Goal: Task Accomplishment & Management: Manage account settings

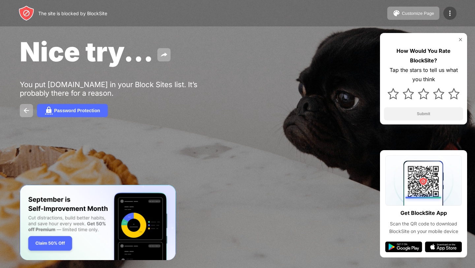
click at [444, 14] on div at bounding box center [450, 13] width 13 height 13
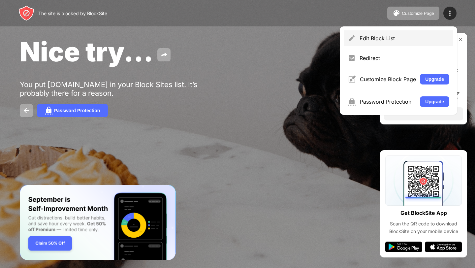
click at [392, 45] on div "Edit Block List" at bounding box center [399, 38] width 110 height 16
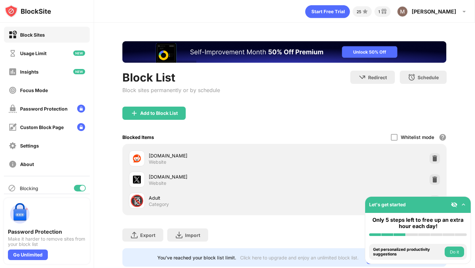
click at [466, 205] on img at bounding box center [464, 204] width 7 height 7
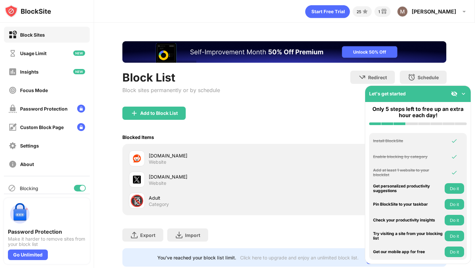
click at [336, 129] on div "Add to Block List" at bounding box center [284, 119] width 324 height 24
click at [343, 131] on div "Blocked Items Whitelist mode Block all websites except for those in your whitel…" at bounding box center [284, 137] width 324 height 14
click at [461, 91] on img at bounding box center [464, 93] width 7 height 7
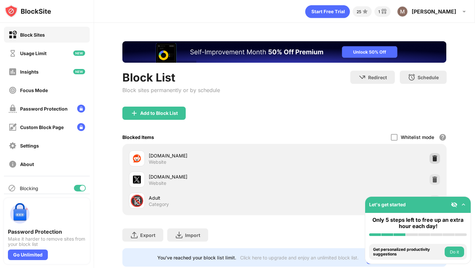
click at [436, 157] on img at bounding box center [435, 158] width 7 height 7
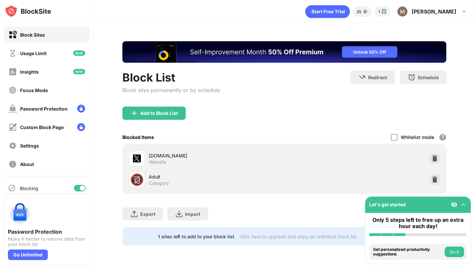
click at [166, 111] on div "Add to Block List" at bounding box center [159, 113] width 38 height 5
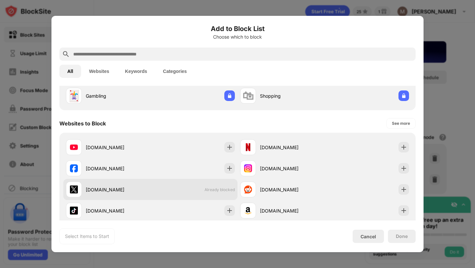
scroll to position [61, 0]
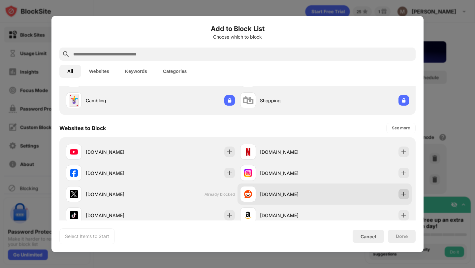
click at [404, 193] on img at bounding box center [404, 194] width 7 height 7
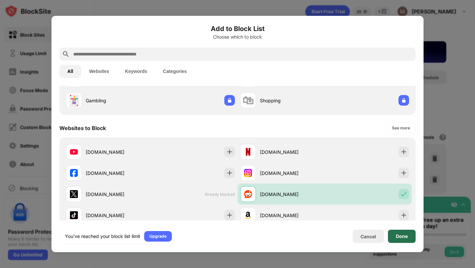
click at [396, 232] on div "Done" at bounding box center [402, 236] width 28 height 13
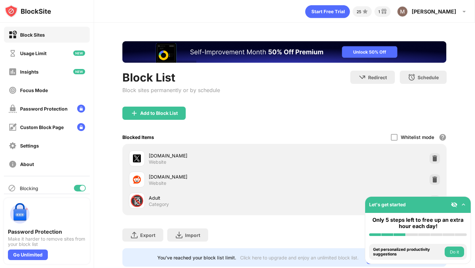
scroll to position [17, 0]
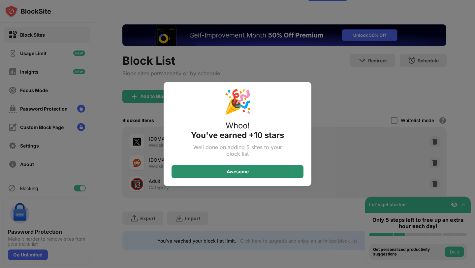
click at [279, 171] on div "Awesome" at bounding box center [238, 171] width 132 height 13
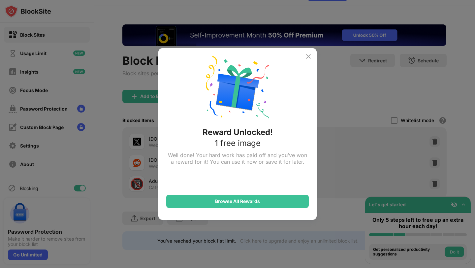
scroll to position [0, 0]
click at [307, 51] on div "Reward Unlocked! 1 free image Well done! Your hard work has paid off and you’ve…" at bounding box center [237, 134] width 158 height 172
click at [309, 53] on img at bounding box center [309, 56] width 8 height 8
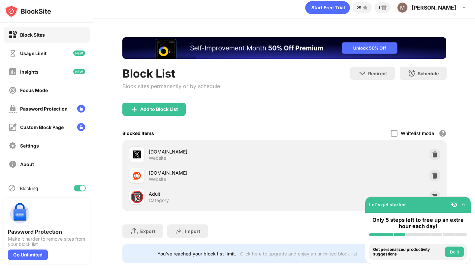
scroll to position [4, 0]
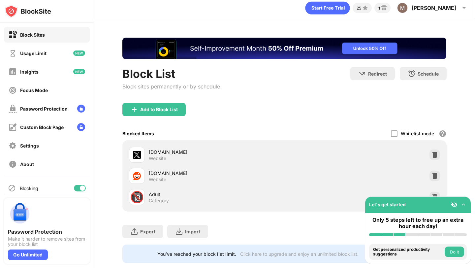
click at [221, 124] on div "Add to Block List" at bounding box center [284, 115] width 324 height 24
click at [35, 254] on div "Go Unlimited" at bounding box center [28, 255] width 40 height 11
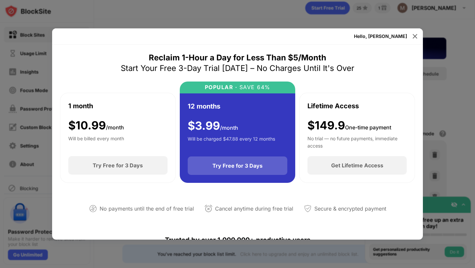
click at [233, 169] on div "Try Free for 3 Days" at bounding box center [238, 165] width 100 height 18
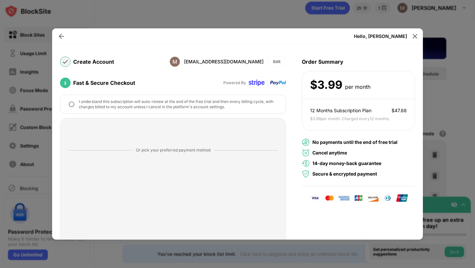
scroll to position [39, 0]
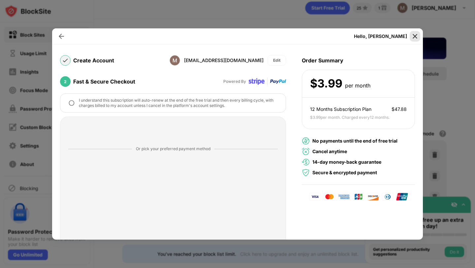
click at [414, 35] on img at bounding box center [415, 36] width 7 height 7
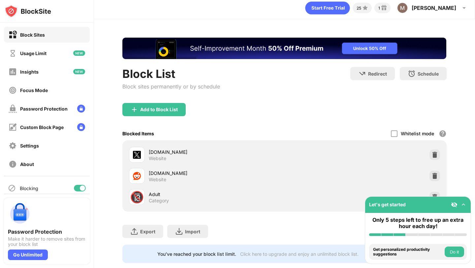
scroll to position [0, 0]
click at [435, 179] on img at bounding box center [435, 176] width 7 height 7
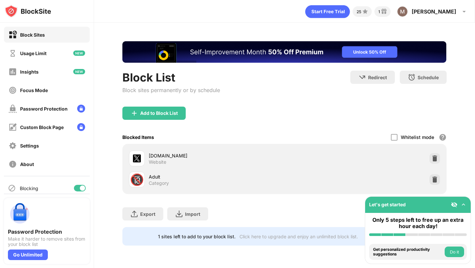
click at [438, 158] on img at bounding box center [435, 158] width 7 height 7
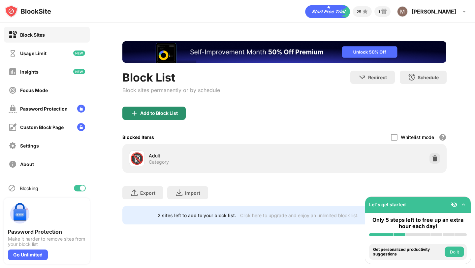
click at [174, 114] on div "Add to Block List" at bounding box center [159, 113] width 38 height 5
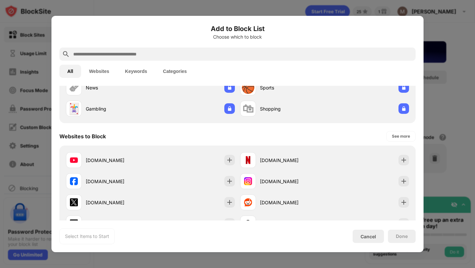
scroll to position [54, 0]
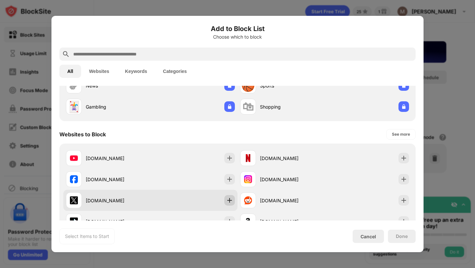
click at [229, 200] on img at bounding box center [229, 200] width 7 height 7
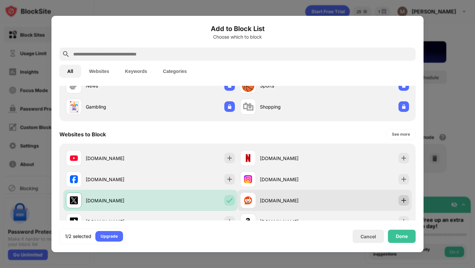
click at [404, 199] on img at bounding box center [404, 200] width 7 height 7
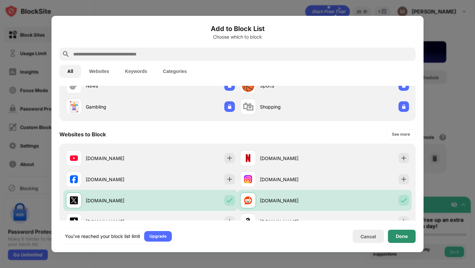
click at [402, 237] on div "Done" at bounding box center [402, 236] width 12 height 5
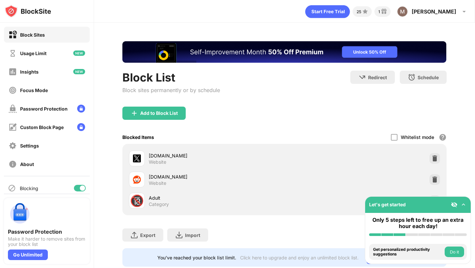
scroll to position [0, 0]
click at [36, 255] on div "Go Unlimited" at bounding box center [28, 255] width 40 height 11
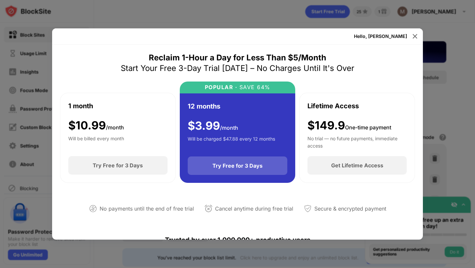
click at [231, 171] on div "Try Free for 3 Days" at bounding box center [238, 165] width 100 height 18
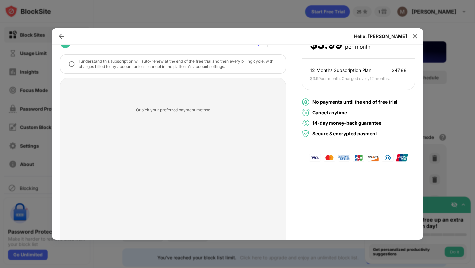
scroll to position [110, 0]
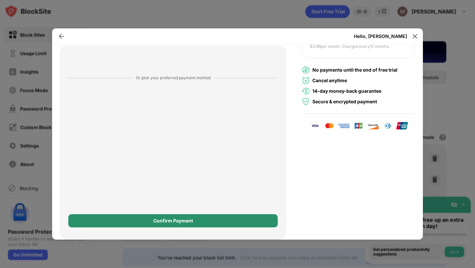
click at [118, 224] on div "Confirm Payment" at bounding box center [173, 220] width 210 height 13
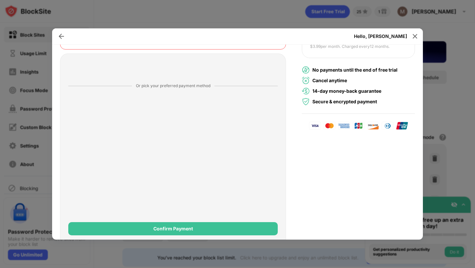
scroll to position [118, 0]
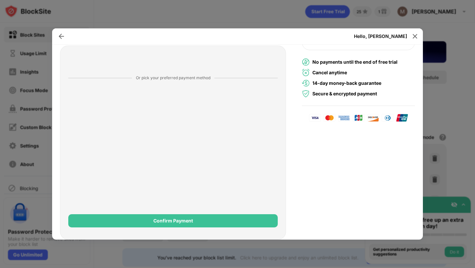
click at [150, 218] on div "Confirm Payment" at bounding box center [173, 220] width 210 height 13
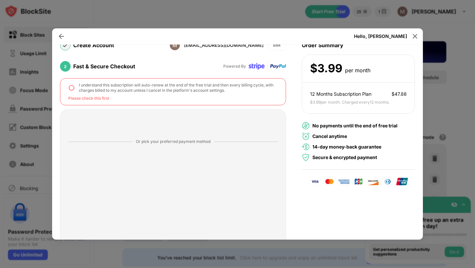
scroll to position [53, 0]
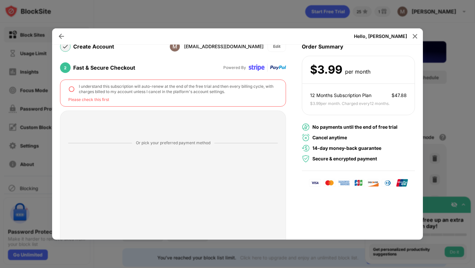
click at [71, 89] on img at bounding box center [71, 89] width 7 height 7
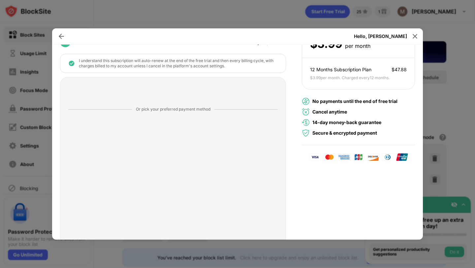
scroll to position [110, 0]
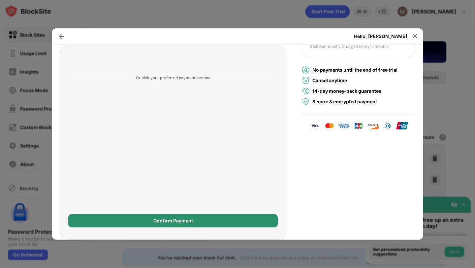
click at [176, 219] on div "Confirm Payment" at bounding box center [174, 220] width 40 height 5
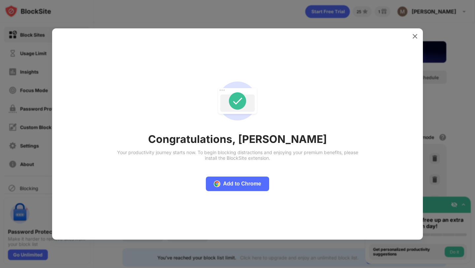
scroll to position [0, 0]
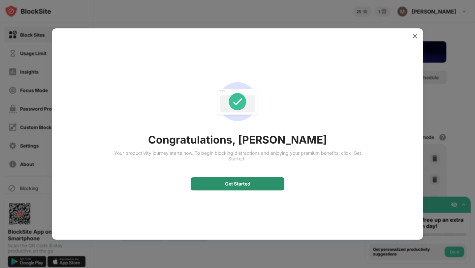
click at [213, 183] on div "Get Started" at bounding box center [238, 183] width 94 height 13
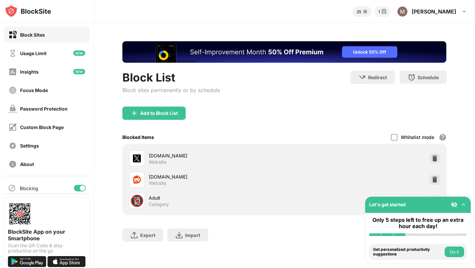
click at [464, 204] on img at bounding box center [464, 204] width 7 height 7
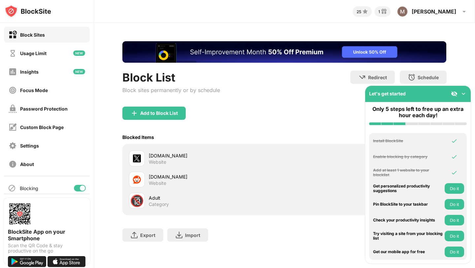
click at [463, 91] on img at bounding box center [464, 93] width 7 height 7
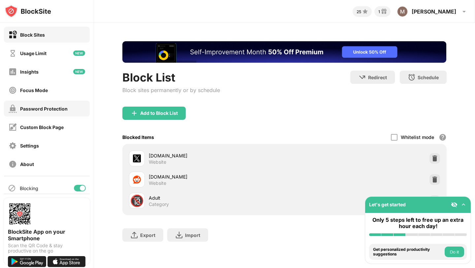
click at [48, 105] on div "Password Protection" at bounding box center [38, 109] width 59 height 8
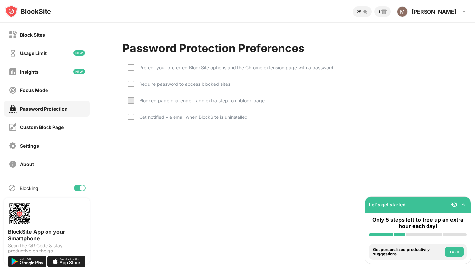
click at [181, 102] on div "Blocked page challenge - add extra step to unblock page" at bounding box center [199, 101] width 130 height 6
click at [160, 99] on div "Blocked page challenge - add extra step to unblock page" at bounding box center [199, 101] width 130 height 6
click at [129, 86] on div at bounding box center [131, 84] width 7 height 7
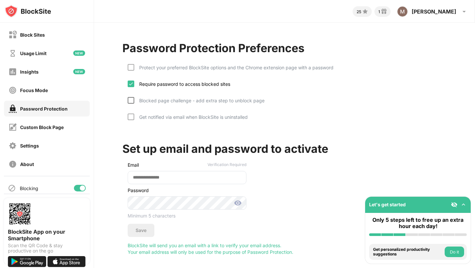
click at [130, 97] on div at bounding box center [131, 100] width 7 height 7
click at [132, 100] on img at bounding box center [130, 100] width 5 height 5
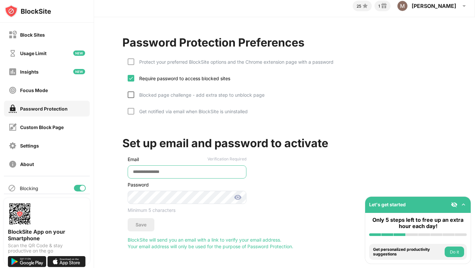
click at [174, 171] on input "email" at bounding box center [187, 171] width 119 height 13
type input "*"
click at [179, 174] on input "**********" at bounding box center [187, 171] width 119 height 13
type input "**********"
click at [140, 226] on div "Save" at bounding box center [141, 224] width 11 height 5
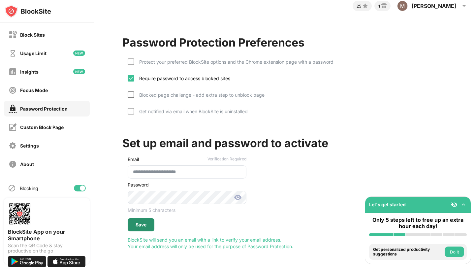
scroll to position [0, 0]
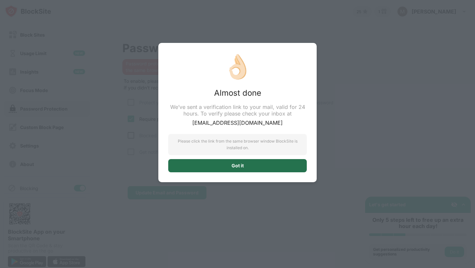
click at [255, 165] on div "Got it" at bounding box center [237, 165] width 139 height 13
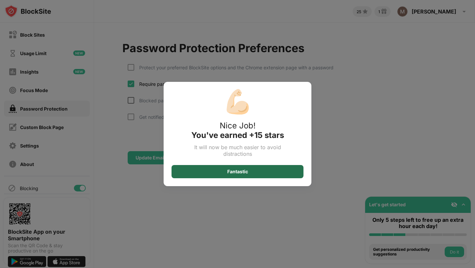
click at [252, 172] on div "Fantastic" at bounding box center [238, 171] width 132 height 13
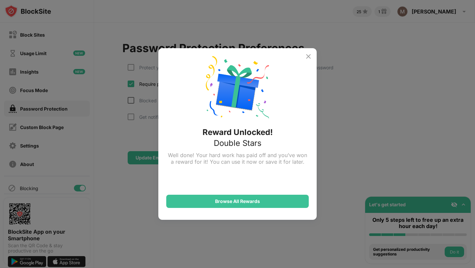
click at [306, 58] on img at bounding box center [309, 56] width 8 height 8
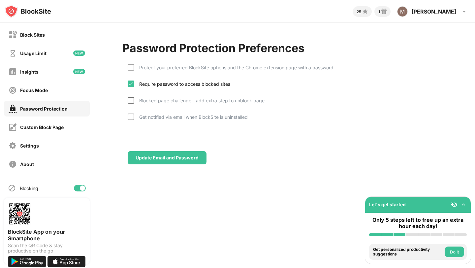
click at [129, 102] on div at bounding box center [131, 100] width 7 height 7
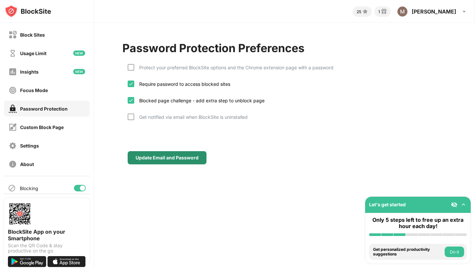
click at [176, 158] on div "Update Email and Password" at bounding box center [167, 157] width 63 height 5
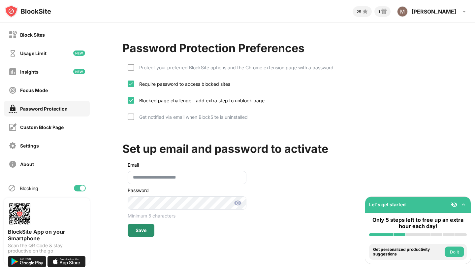
click at [145, 232] on div "Save" at bounding box center [141, 230] width 11 height 5
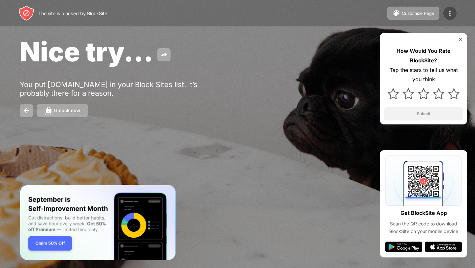
click at [451, 11] on img at bounding box center [450, 13] width 8 height 8
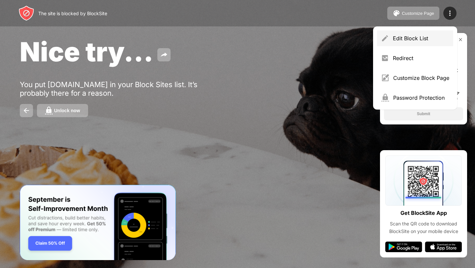
click at [417, 42] on div "Edit Block List" at bounding box center [415, 38] width 76 height 16
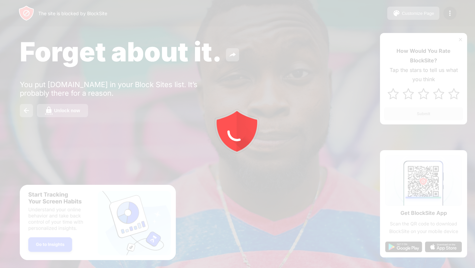
click at [452, 12] on div at bounding box center [237, 134] width 475 height 268
click at [450, 13] on div at bounding box center [237, 134] width 475 height 268
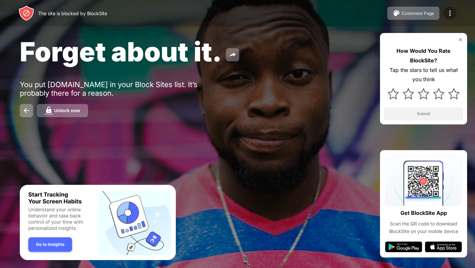
click at [450, 10] on img at bounding box center [450, 13] width 8 height 8
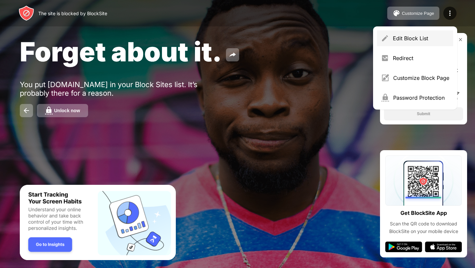
click at [424, 39] on div "Edit Block List" at bounding box center [421, 38] width 56 height 7
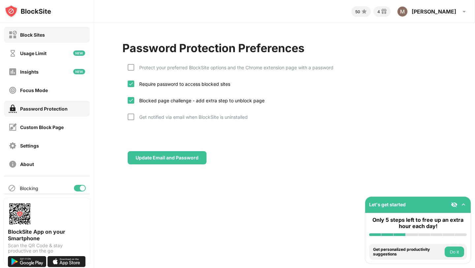
click at [46, 38] on div "Block Sites" at bounding box center [47, 35] width 86 height 16
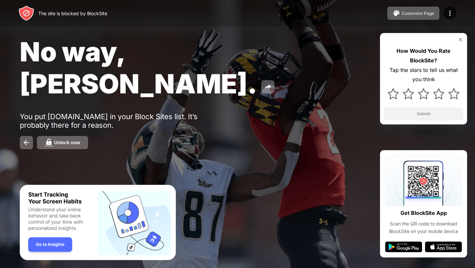
click at [462, 40] on img at bounding box center [460, 39] width 5 height 5
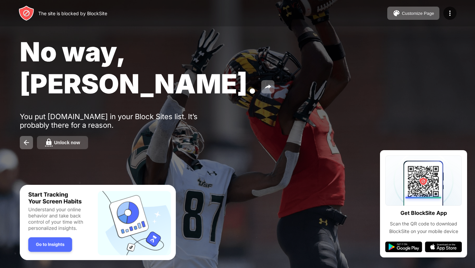
click at [68, 140] on div "Unlock now" at bounding box center [67, 142] width 26 height 5
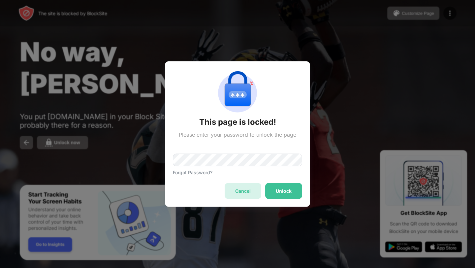
click at [245, 190] on div "Cancel" at bounding box center [243, 191] width 16 height 5
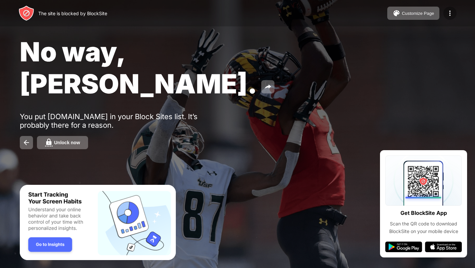
click at [445, 9] on div at bounding box center [450, 13] width 13 height 13
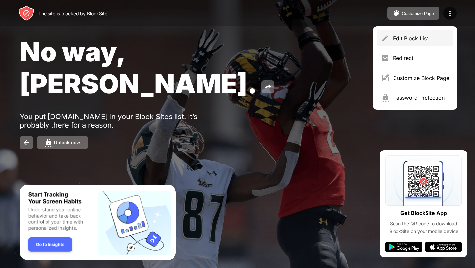
click at [420, 39] on div "Edit Block List" at bounding box center [421, 38] width 56 height 7
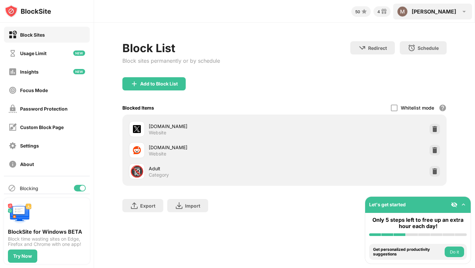
click at [434, 12] on div "Michael Michael Williams View Account Insights Rewards Settings Support Log Out" at bounding box center [433, 12] width 79 height 16
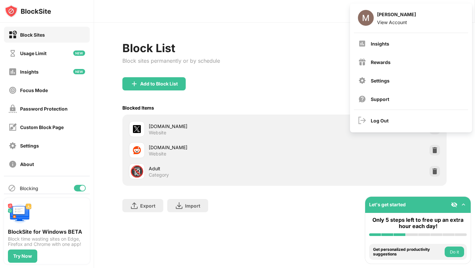
click at [293, 232] on div "Block List Block sites permanently or by schedule Redirect Choose a site to be …" at bounding box center [284, 130] width 381 height 215
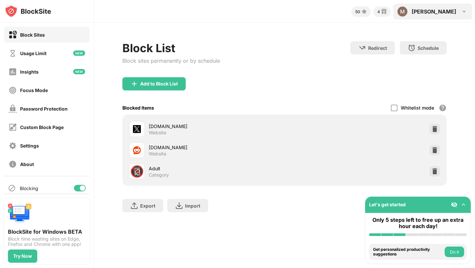
click at [441, 13] on div "[PERSON_NAME]" at bounding box center [434, 11] width 45 height 7
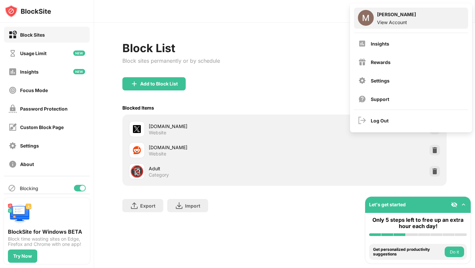
click at [392, 16] on div "[PERSON_NAME]" at bounding box center [396, 16] width 39 height 8
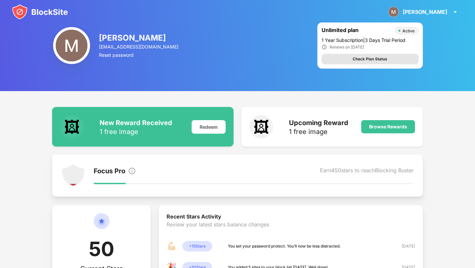
click at [361, 58] on div "Check Plan Status" at bounding box center [370, 59] width 35 height 7
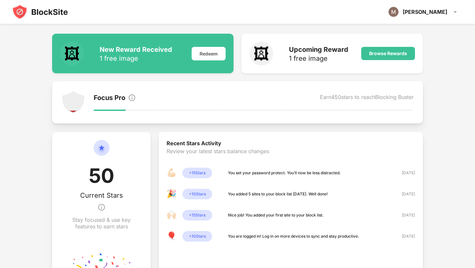
scroll to position [70, 0]
